Goal: Transaction & Acquisition: Purchase product/service

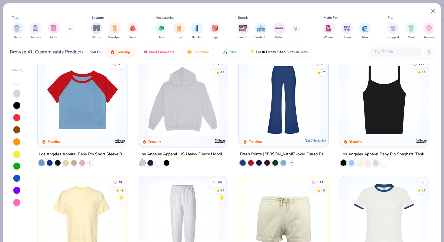
scroll to position [600, 0]
click at [21, 29] on div "filter for Shirts" at bounding box center [18, 29] width 12 height 12
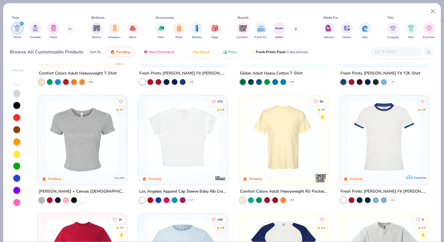
scroll to position [89, 0]
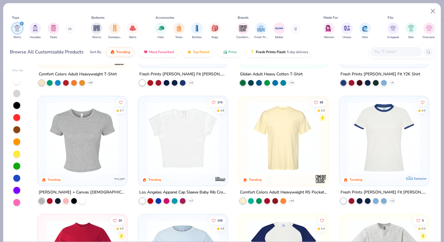
click at [383, 141] on img at bounding box center [384, 138] width 78 height 72
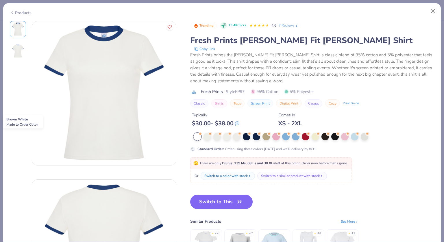
click at [326, 135] on div at bounding box center [325, 137] width 8 height 8
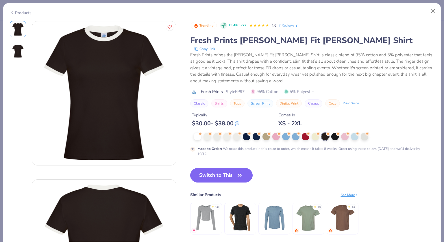
click at [229, 174] on button "Switch to This" at bounding box center [221, 175] width 63 height 14
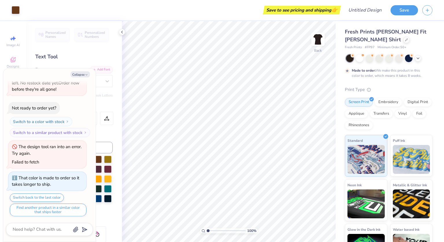
click at [321, 39] on img at bounding box center [318, 39] width 12 height 12
click at [320, 44] on img at bounding box center [318, 39] width 12 height 12
click at [83, 74] on button "Collapse" at bounding box center [79, 74] width 19 height 6
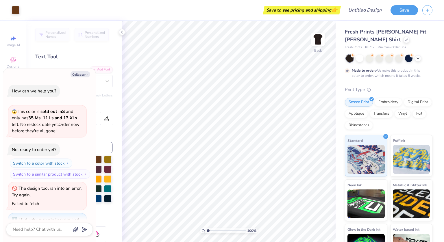
scroll to position [73, 0]
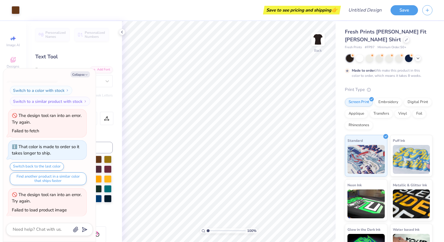
click at [405, 40] on icon at bounding box center [406, 39] width 3 height 3
type textarea "x"
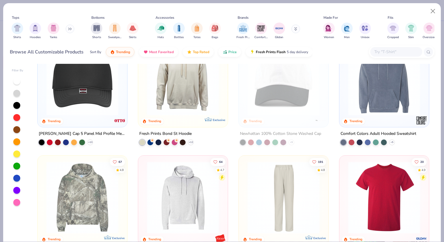
scroll to position [974, 0]
drag, startPoint x: 186, startPoint y: 141, endPoint x: 422, endPoint y: 142, distance: 236.8
click at [422, 142] on div "Comfort Colors Adult Hooded Sweatshirt + 5" at bounding box center [384, 137] width 90 height 15
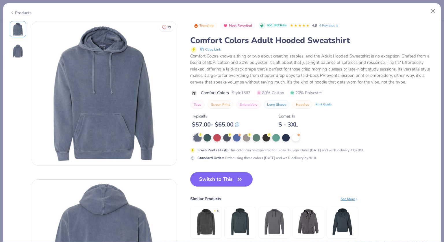
scroll to position [21, 0]
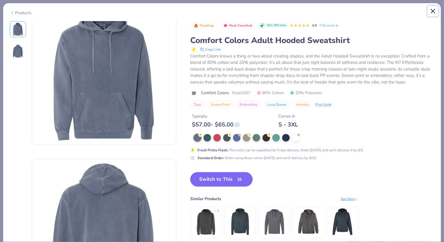
click at [435, 11] on button "Close" at bounding box center [432, 11] width 11 height 11
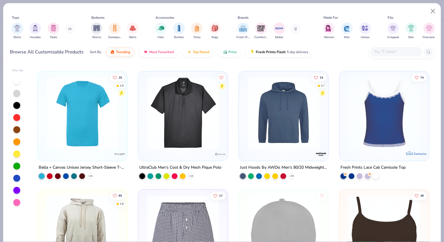
scroll to position [2357, 0]
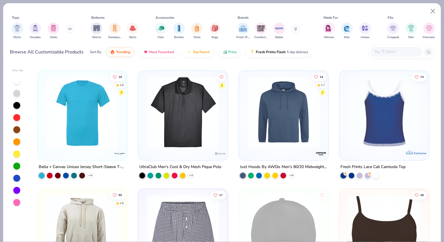
click at [368, 124] on img at bounding box center [384, 113] width 78 height 72
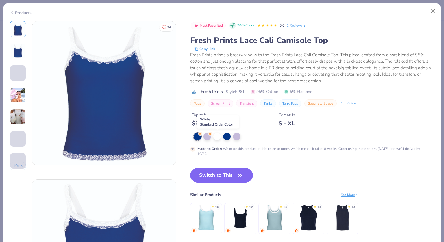
click at [217, 135] on div at bounding box center [217, 137] width 8 height 8
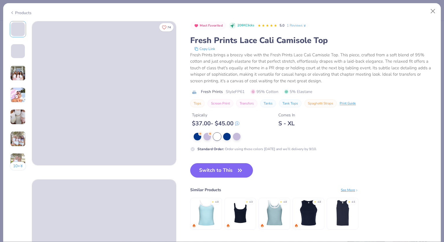
click at [18, 72] on img at bounding box center [18, 73] width 16 height 16
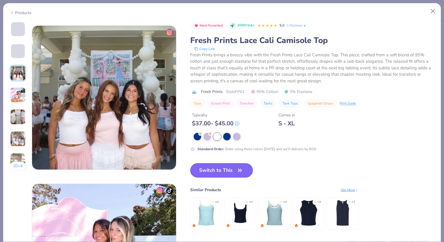
scroll to position [317, 0]
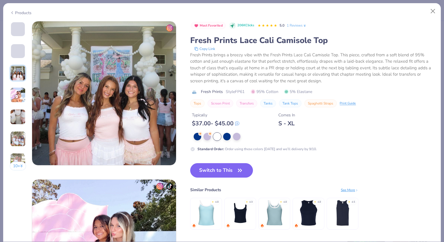
click at [15, 117] on img at bounding box center [18, 117] width 16 height 16
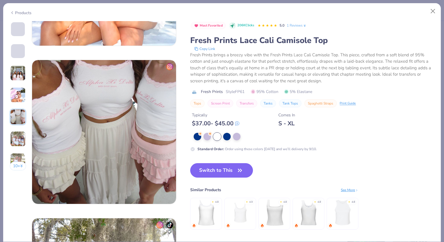
scroll to position [633, 0]
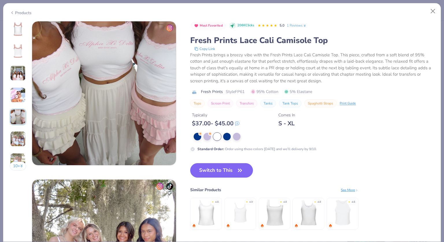
click at [275, 213] on img at bounding box center [273, 212] width 27 height 27
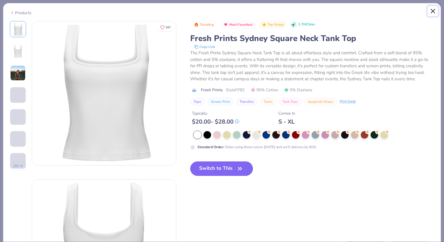
click at [435, 12] on button "Close" at bounding box center [432, 11] width 11 height 11
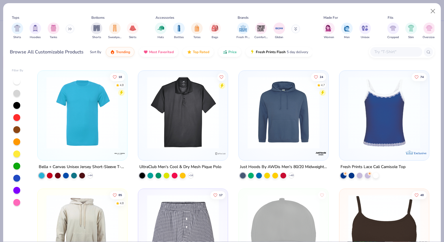
click at [405, 112] on img at bounding box center [384, 113] width 78 height 72
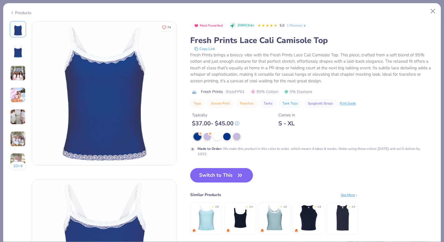
click at [215, 135] on div at bounding box center [217, 137] width 8 height 8
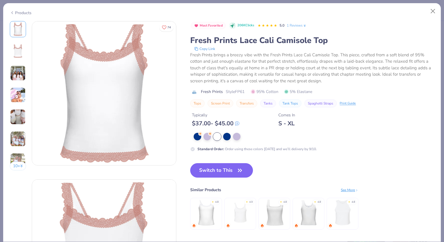
click at [212, 206] on img at bounding box center [205, 212] width 27 height 27
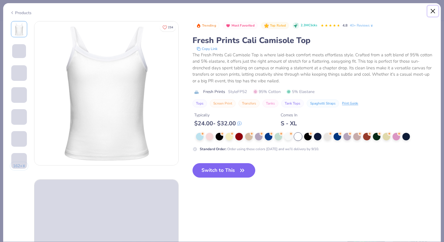
click at [431, 9] on button "Close" at bounding box center [432, 11] width 11 height 11
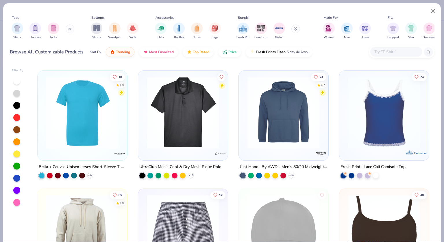
click at [386, 111] on img at bounding box center [384, 113] width 78 height 72
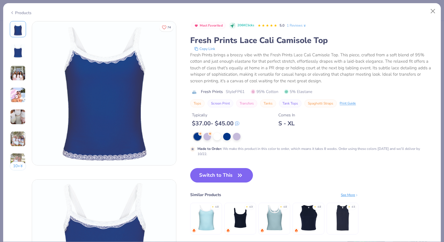
click at [217, 136] on div at bounding box center [217, 137] width 8 height 8
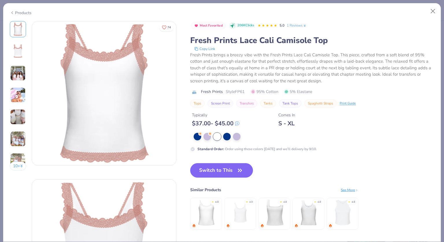
click at [16, 68] on img at bounding box center [18, 73] width 16 height 16
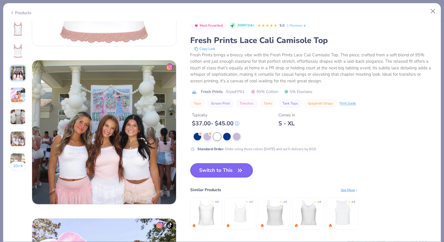
scroll to position [317, 0]
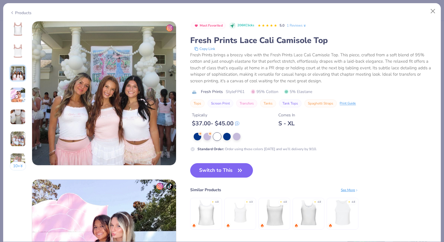
click at [15, 136] on img at bounding box center [18, 139] width 16 height 16
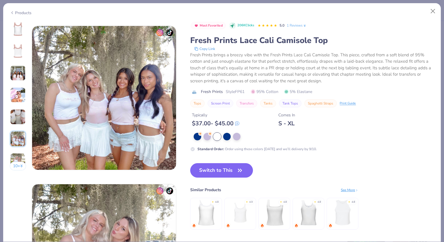
scroll to position [791, 0]
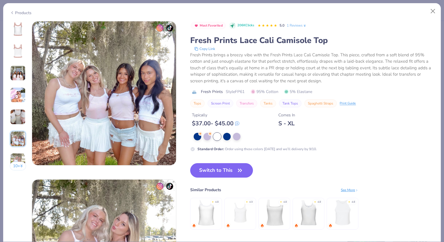
click at [214, 170] on button "Switch to This" at bounding box center [221, 170] width 63 height 14
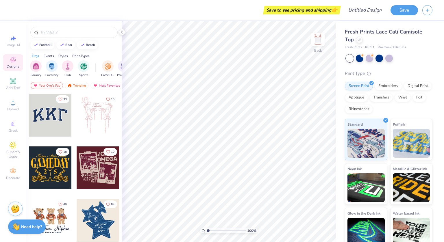
click at [12, 82] on icon at bounding box center [12, 80] width 5 height 5
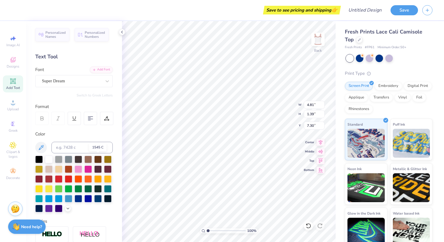
click at [98, 160] on div at bounding box center [98, 160] width 8 height 8
type textarea "T"
type textarea "g"
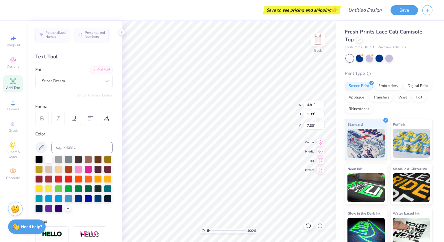
paste textarea "his began with high school research on permafrost and Arctic wildlife, includin…"
type textarea "h"
click at [15, 82] on icon at bounding box center [13, 81] width 4 height 4
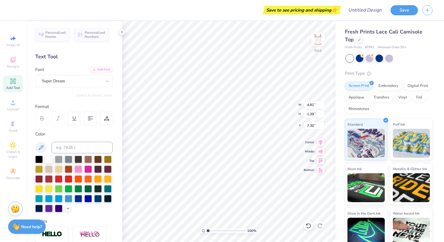
scroll to position [5, 1]
click at [98, 159] on div at bounding box center [98, 160] width 8 height 8
click at [90, 79] on div "Super Dream" at bounding box center [71, 81] width 61 height 9
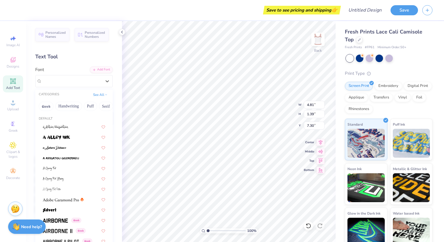
click at [76, 106] on button "Handwriting" at bounding box center [68, 106] width 27 height 9
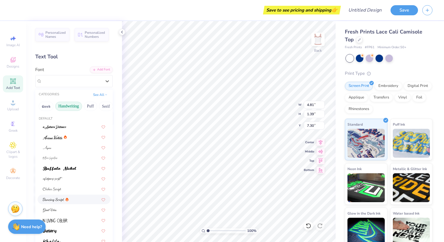
click at [64, 196] on div at bounding box center [74, 200] width 73 height 10
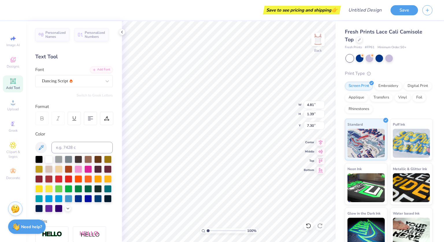
click at [80, 81] on div "Dancing Script" at bounding box center [71, 81] width 61 height 9
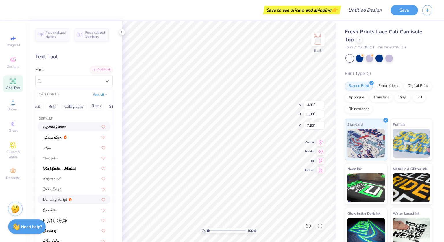
scroll to position [0, 70]
click at [78, 105] on button "Calligraphy" at bounding box center [73, 106] width 25 height 9
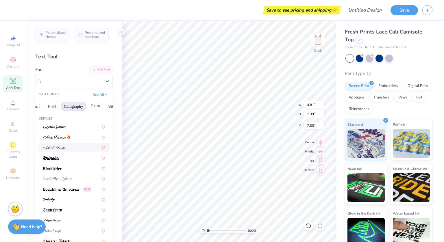
click at [71, 147] on div at bounding box center [74, 147] width 62 height 6
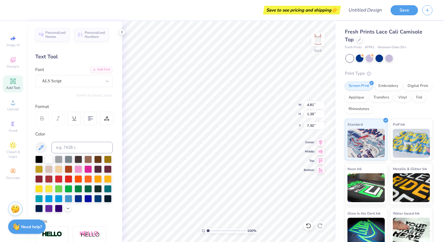
scroll to position [5, 2]
type textarea "gamma phi beta"
type input "1.61"
type textarea "gamma phi beta"
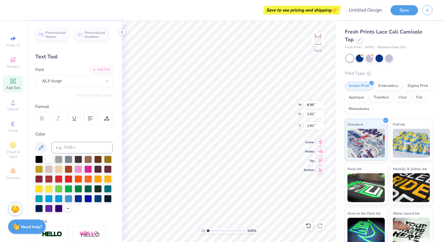
scroll to position [5, 2]
click at [15, 83] on icon at bounding box center [13, 81] width 4 height 4
type textarea "since [DATE]"
click at [70, 79] on div "Super Dream" at bounding box center [71, 81] width 61 height 9
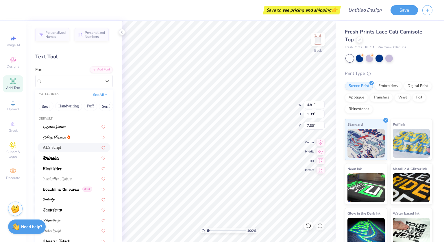
click at [68, 148] on div "ALS Script" at bounding box center [74, 147] width 62 height 6
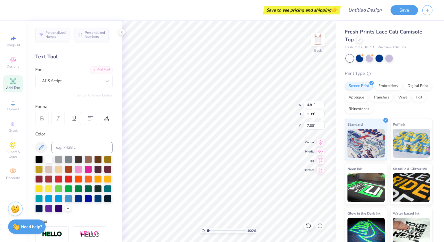
scroll to position [5, 1]
click at [98, 159] on div at bounding box center [98, 160] width 8 height 8
type input "3.12"
type input "3.07"
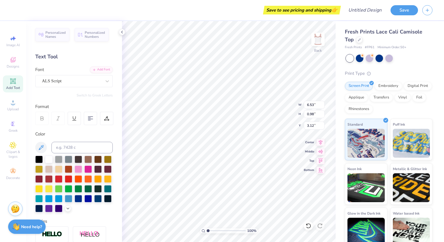
type input "0.46"
type input "3.42"
type input "8.95"
type input "1.51"
type input "1.91"
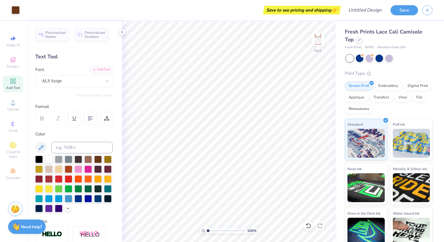
click at [10, 64] on div "Designs" at bounding box center [13, 62] width 20 height 17
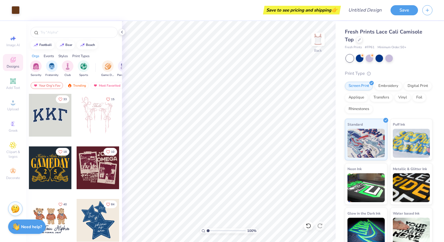
click at [14, 141] on div "Clipart & logos" at bounding box center [13, 150] width 20 height 22
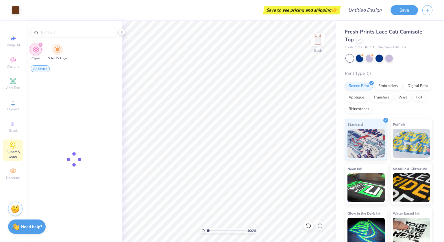
click at [14, 170] on icon at bounding box center [13, 171] width 7 height 7
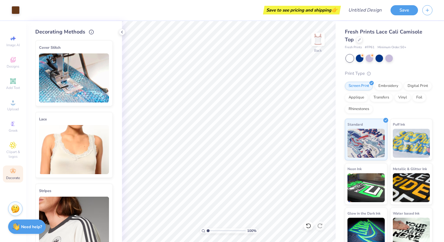
click at [15, 41] on icon at bounding box center [13, 38] width 7 height 7
select select "4"
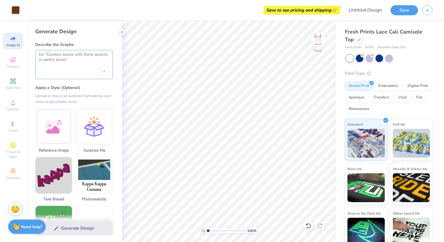
click at [68, 57] on textarea at bounding box center [74, 59] width 70 height 14
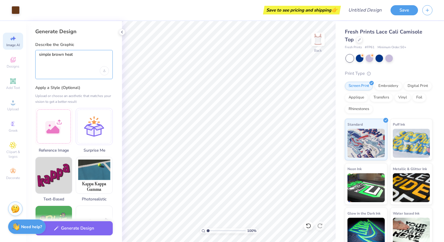
click at [76, 55] on textarea "simple brown heat" at bounding box center [74, 59] width 70 height 14
type textarea "simple brown heart"
click at [80, 227] on button "Generate Design" at bounding box center [73, 228] width 77 height 14
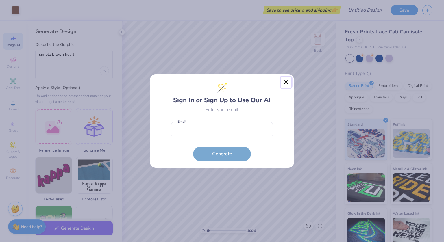
click at [284, 80] on button "Close" at bounding box center [285, 82] width 11 height 11
click at [188, 129] on input "email" at bounding box center [222, 130] width 102 height 16
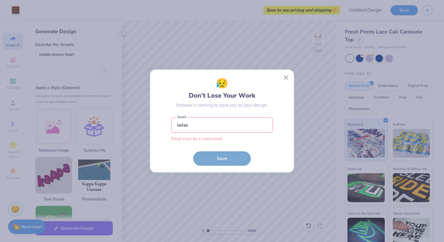
type input "[EMAIL_ADDRESS][DOMAIN_NAME]"
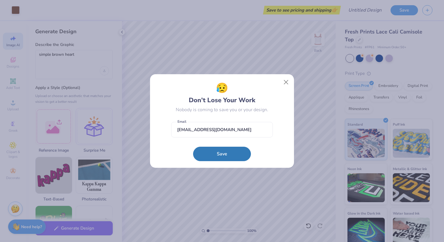
click at [219, 153] on button "Save" at bounding box center [222, 154] width 58 height 14
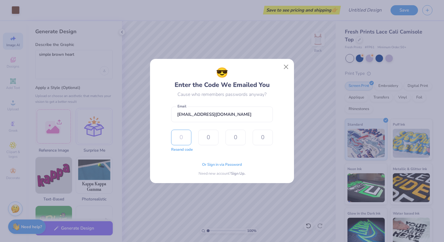
type input "5"
type input "9"
type input "4"
type input "2"
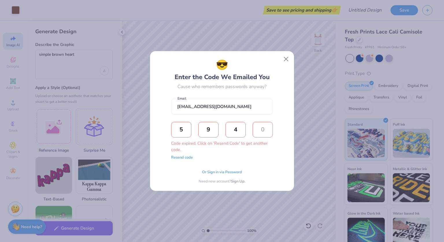
type input "5"
type input "9"
type input "4"
type input "5"
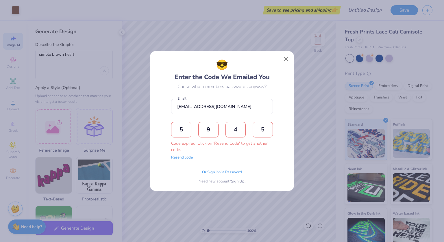
click at [182, 159] on button "Resend code" at bounding box center [182, 158] width 22 height 6
click at [181, 131] on input "text" at bounding box center [181, 130] width 20 height 16
type input "9"
type input "7"
type input "3"
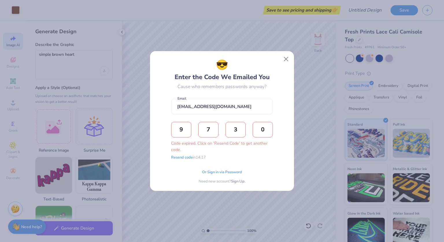
type input "0"
click at [217, 172] on span "Or Sign in via Password" at bounding box center [222, 173] width 40 height 6
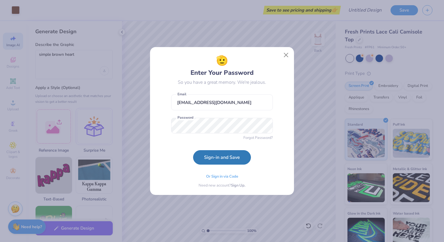
click at [219, 159] on button "Sign-in and Save" at bounding box center [222, 157] width 58 height 14
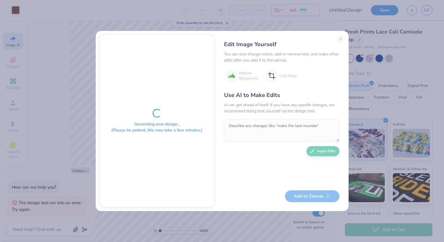
type textarea "x"
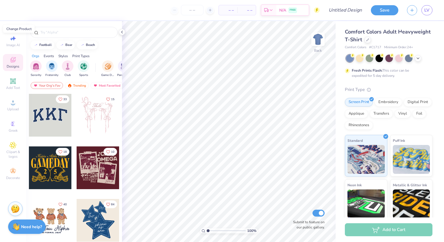
click at [369, 40] on icon at bounding box center [367, 39] width 3 height 3
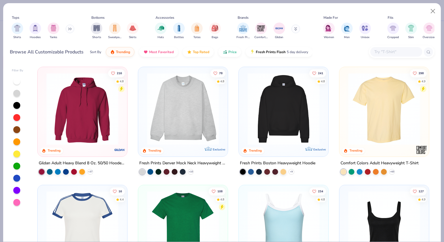
click at [17, 31] on img "filter for Shirts" at bounding box center [17, 28] width 7 height 7
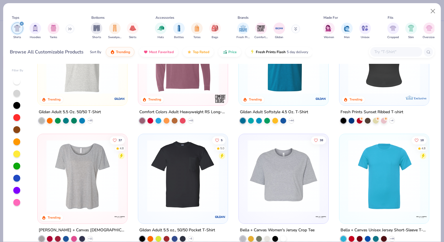
scroll to position [533, 0]
